Goal: Information Seeking & Learning: Understand process/instructions

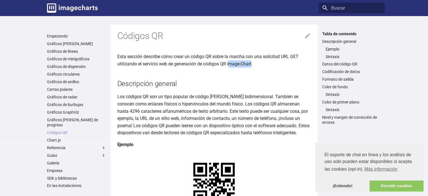
drag, startPoint x: 229, startPoint y: 62, endPoint x: 252, endPoint y: 63, distance: 23.4
click at [252, 63] on font "Esta sección describe cómo crear un código QR sobre la marcha con una solicitud…" at bounding box center [207, 60] width 181 height 13
click at [256, 64] on p "Esta sección describe cómo crear un código QR sobre la marcha con una solicitud…" at bounding box center [214, 60] width 194 height 14
drag, startPoint x: 254, startPoint y: 64, endPoint x: 235, endPoint y: 61, distance: 20.1
click at [235, 61] on p "Esta sección describe cómo crear un código QR sobre la marcha con una solicitud…" at bounding box center [214, 60] width 194 height 14
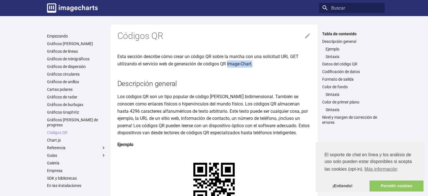
copy article "Image-Chart."
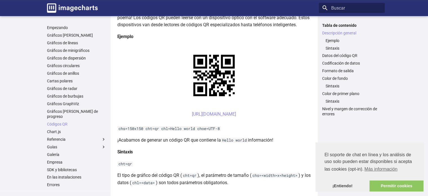
scroll to position [113, 0]
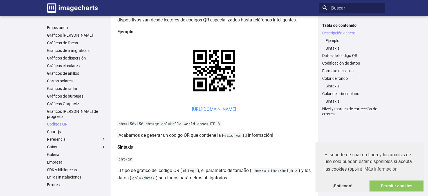
drag, startPoint x: 121, startPoint y: 110, endPoint x: 190, endPoint y: 107, distance: 69.6
click at [190, 107] on center "[URL][DOMAIN_NAME] ​" at bounding box center [214, 113] width 194 height 14
copy font "[URL][DOMAIN_NAME]?"
click at [125, 118] on center "[URL][DOMAIN_NAME] ​" at bounding box center [214, 113] width 194 height 14
drag, startPoint x: 122, startPoint y: 108, endPoint x: 244, endPoint y: 111, distance: 121.7
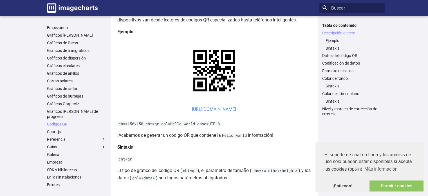
click at [244, 111] on center "[URL][DOMAIN_NAME] ​" at bounding box center [214, 113] width 194 height 14
copy font "[URL][DOMAIN_NAME]"
click at [121, 112] on center "[URL][DOMAIN_NAME] ​" at bounding box center [214, 113] width 194 height 14
